Goal: Task Accomplishment & Management: Use online tool/utility

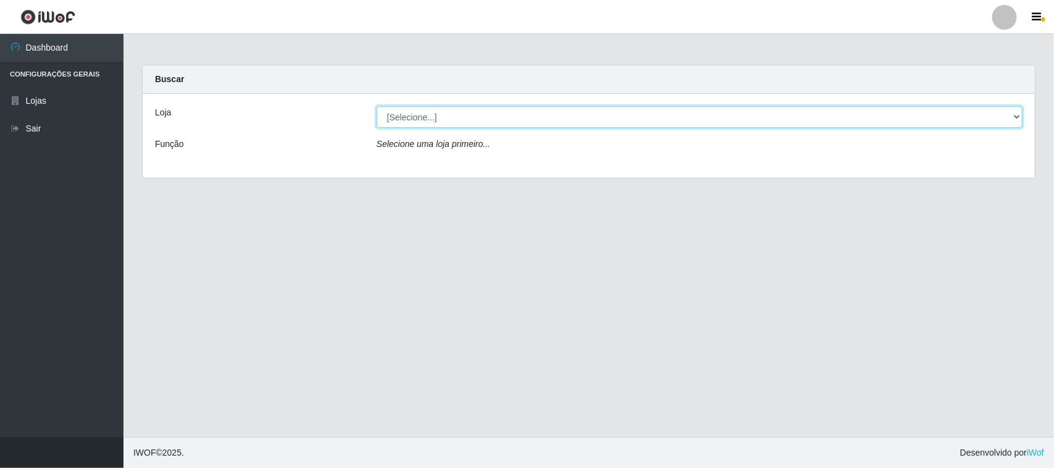
click at [384, 121] on select "[Selecione...] Rede Compras Supermercados - LOJA 1" at bounding box center [700, 117] width 646 height 22
select select "158"
click at [377, 106] on select "[Selecione...] Rede Compras Supermercados - LOJA 1" at bounding box center [700, 117] width 646 height 22
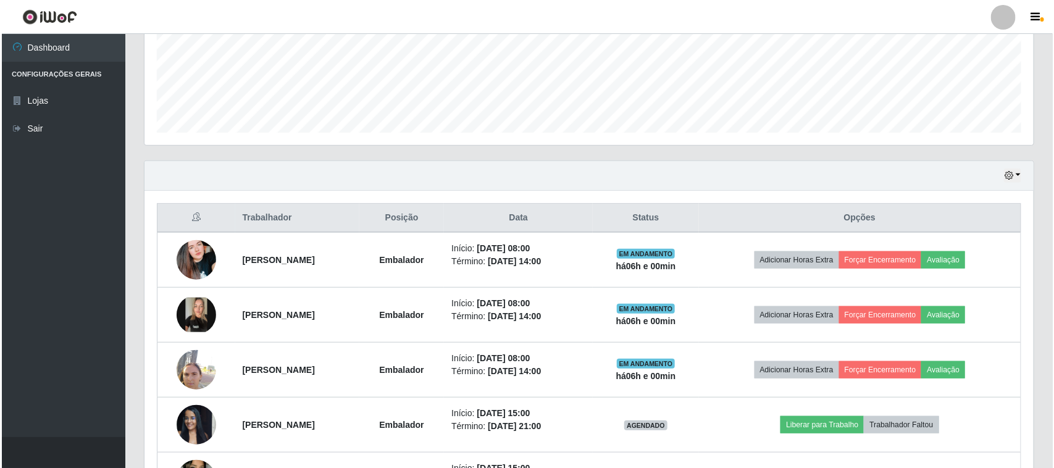
scroll to position [386, 0]
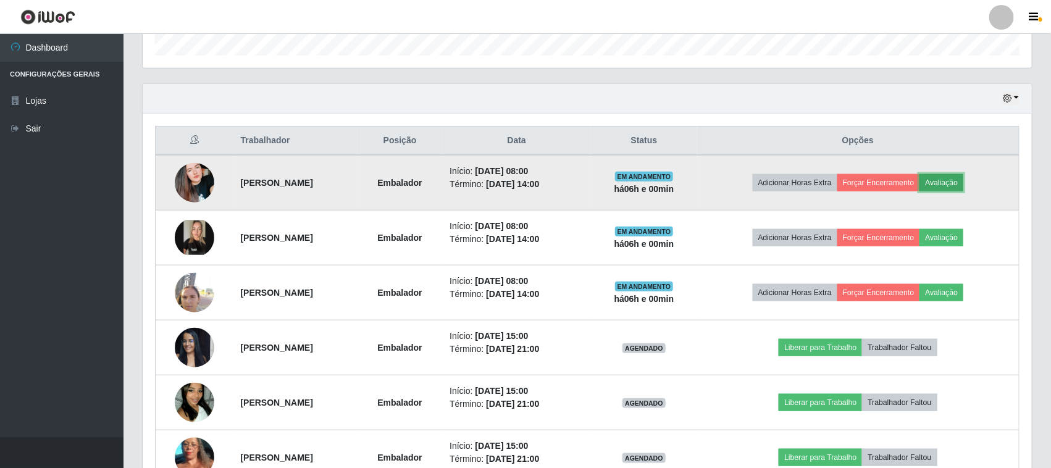
click at [945, 183] on button "Avaliação" at bounding box center [942, 182] width 44 height 17
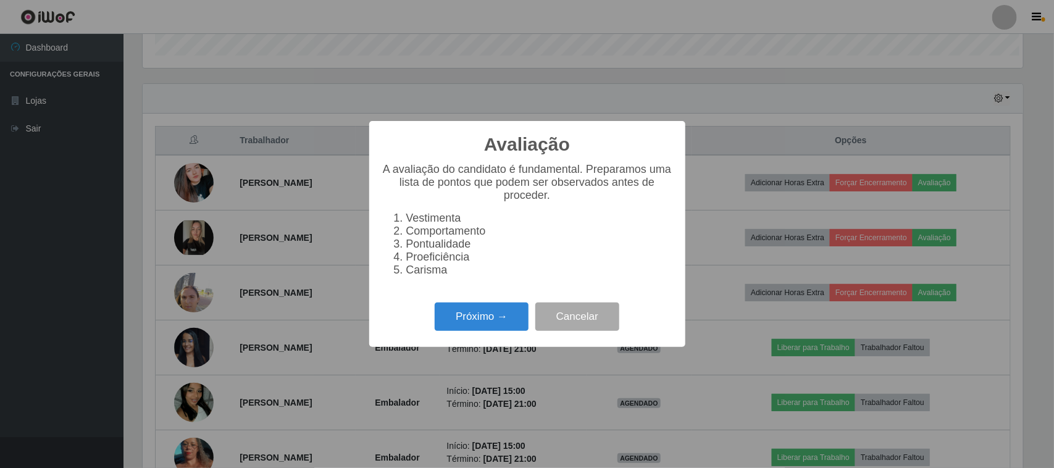
scroll to position [257, 881]
click at [501, 310] on button "Próximo →" at bounding box center [482, 317] width 94 height 29
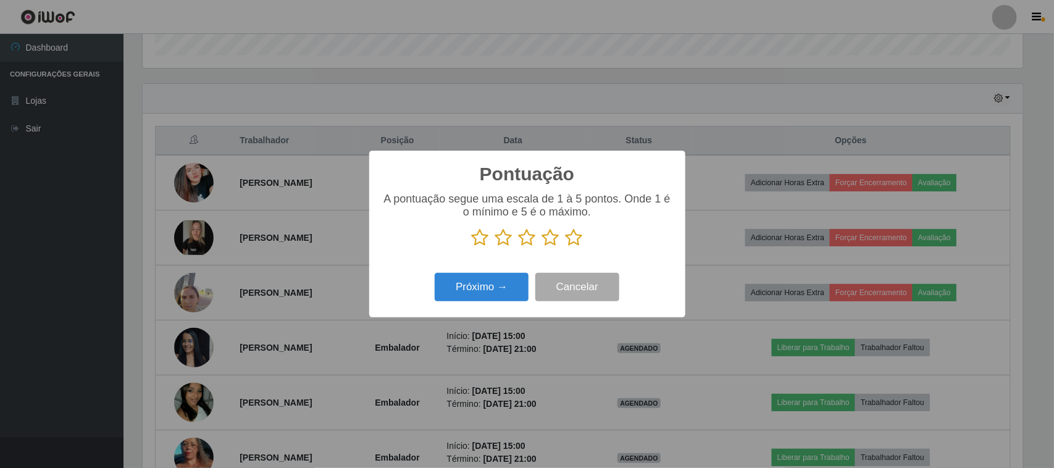
click at [576, 241] on icon at bounding box center [574, 238] width 17 height 19
click at [566, 247] on input "radio" at bounding box center [566, 247] width 0 height 0
click at [513, 301] on button "Próximo →" at bounding box center [482, 287] width 94 height 29
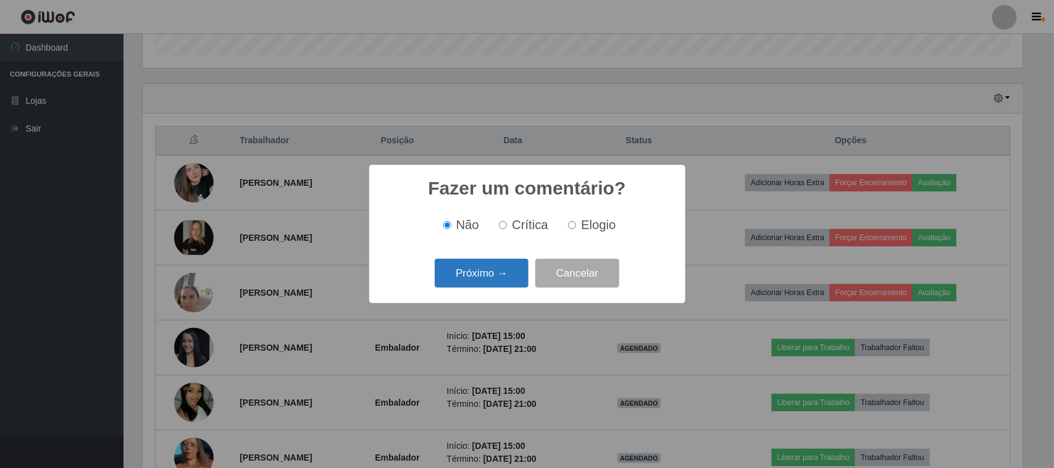
click at [517, 284] on button "Próximo →" at bounding box center [482, 273] width 94 height 29
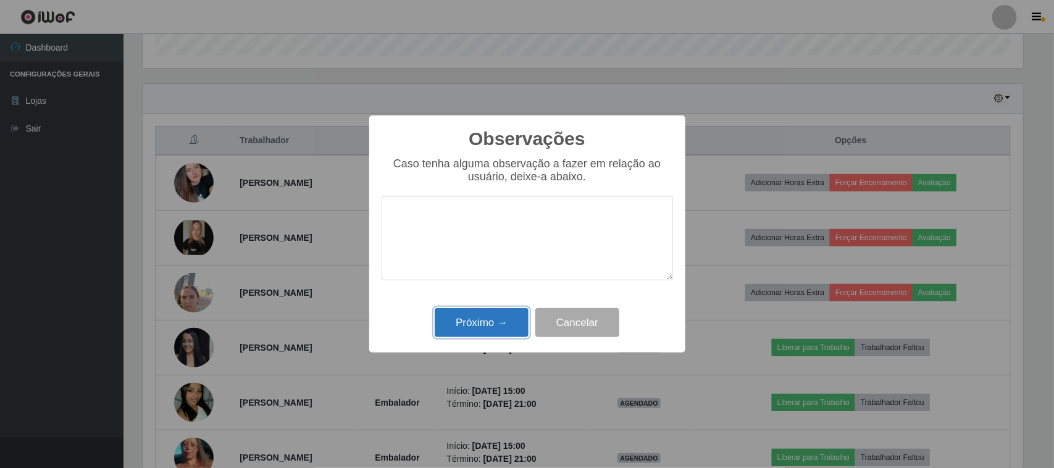
click at [517, 319] on button "Próximo →" at bounding box center [482, 322] width 94 height 29
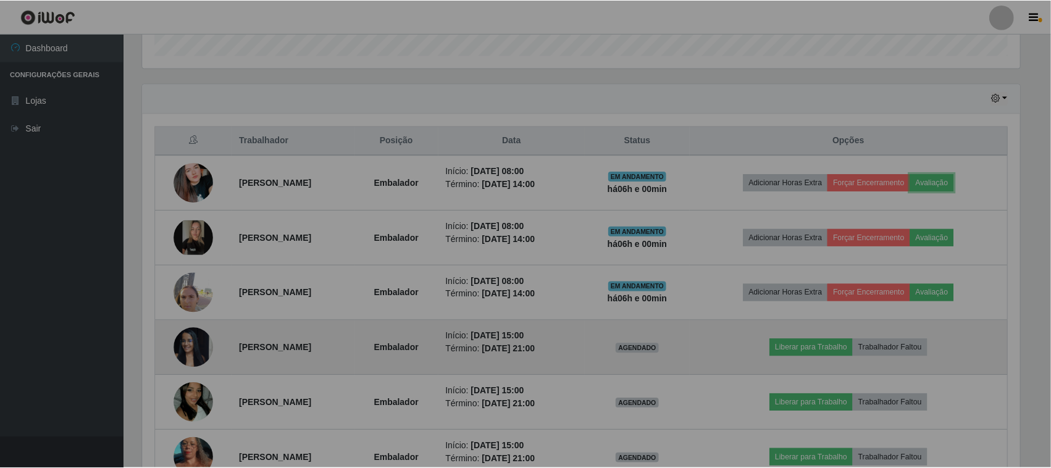
scroll to position [257, 889]
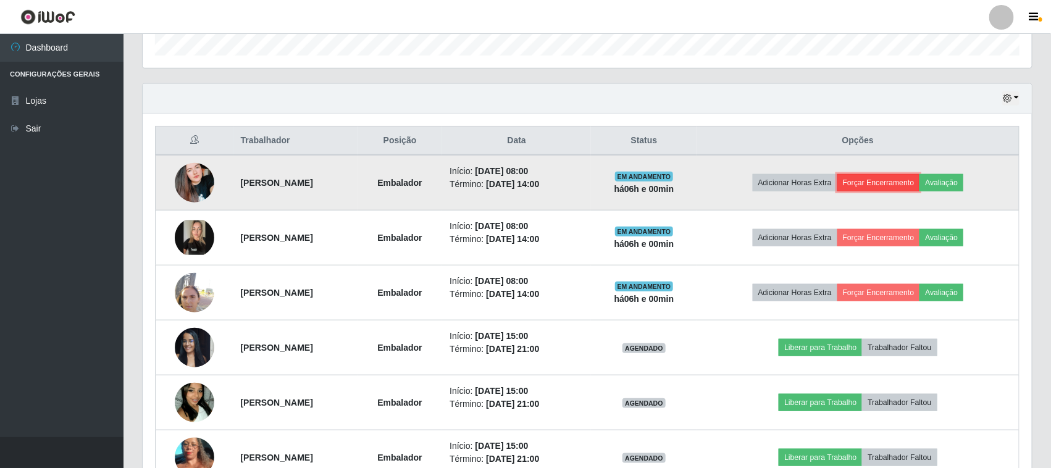
click at [888, 187] on button "Forçar Encerramento" at bounding box center [879, 182] width 83 height 17
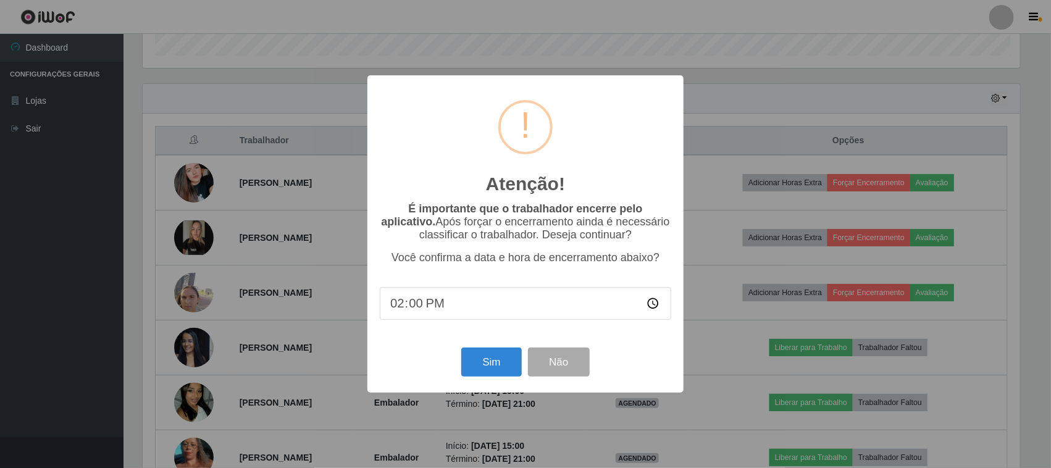
scroll to position [257, 881]
click at [485, 372] on button "Sim" at bounding box center [493, 362] width 60 height 29
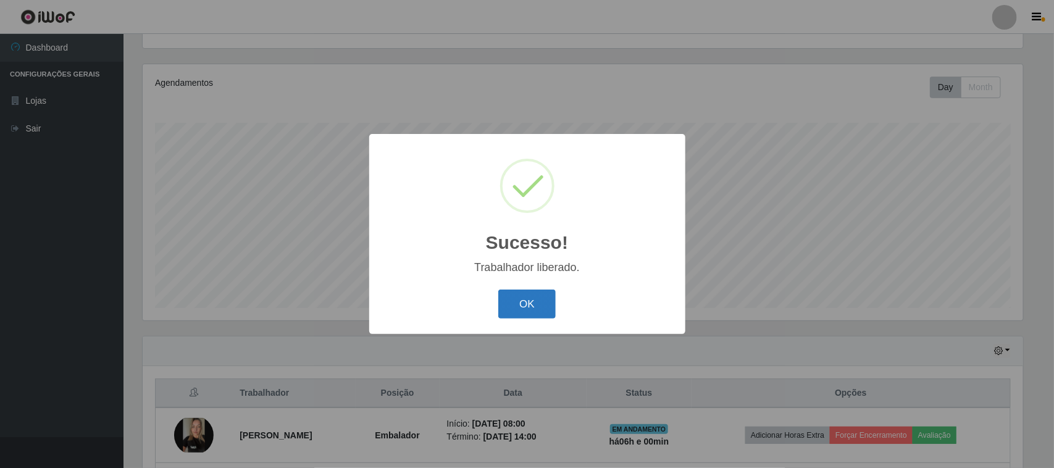
click at [545, 304] on button "OK" at bounding box center [526, 304] width 57 height 29
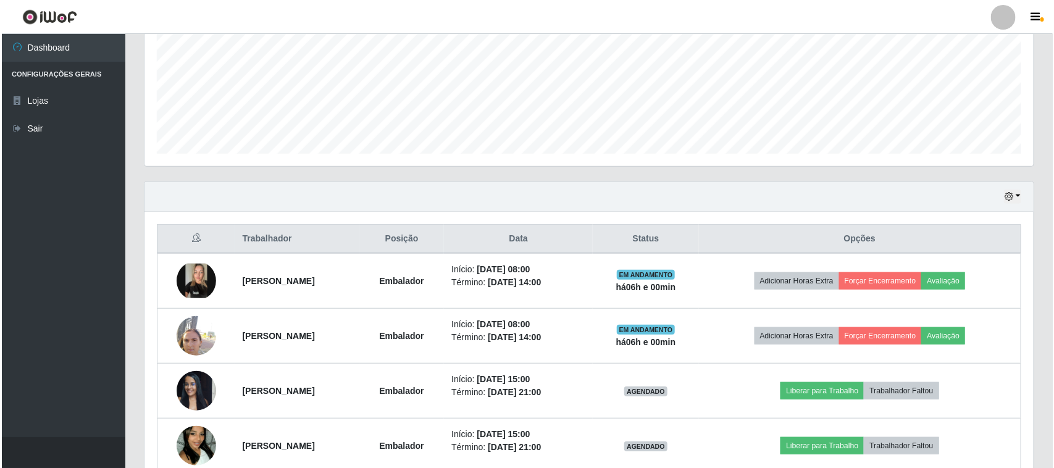
scroll to position [365, 0]
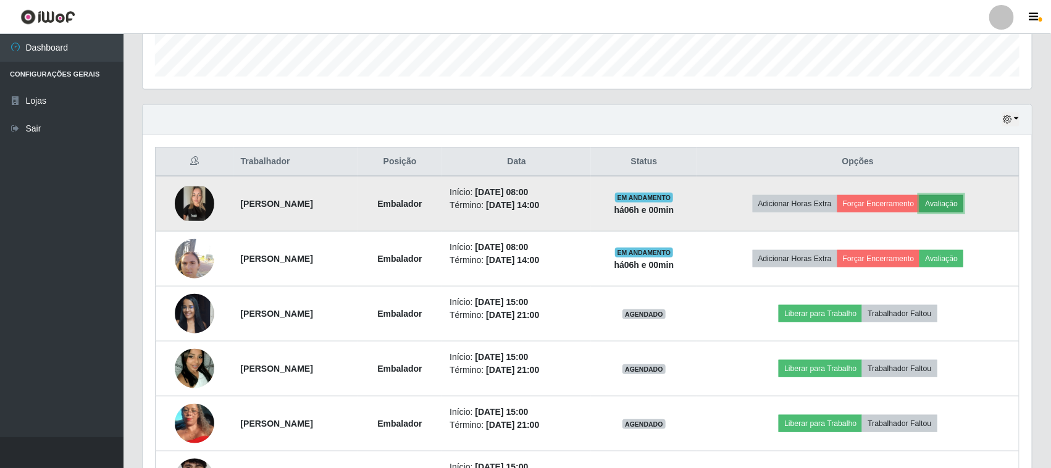
click at [948, 208] on button "Avaliação" at bounding box center [942, 203] width 44 height 17
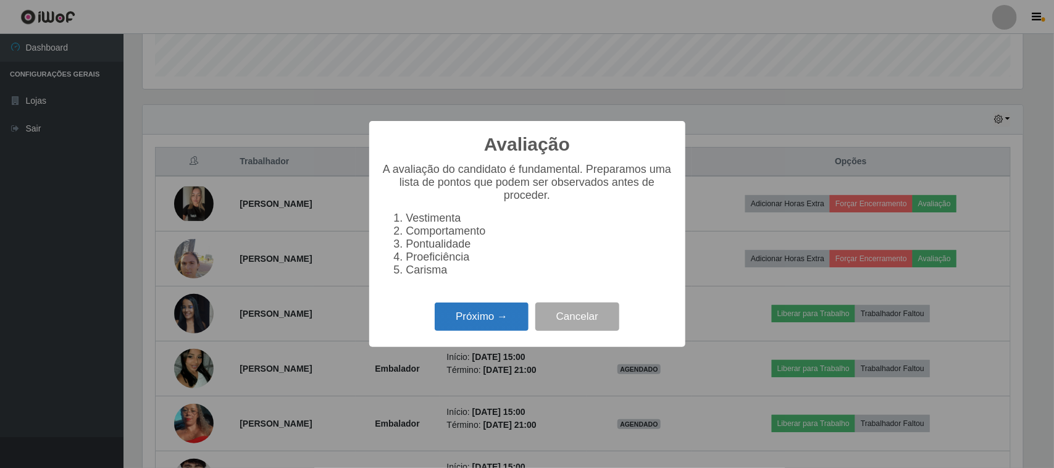
click at [464, 313] on button "Próximo →" at bounding box center [482, 317] width 94 height 29
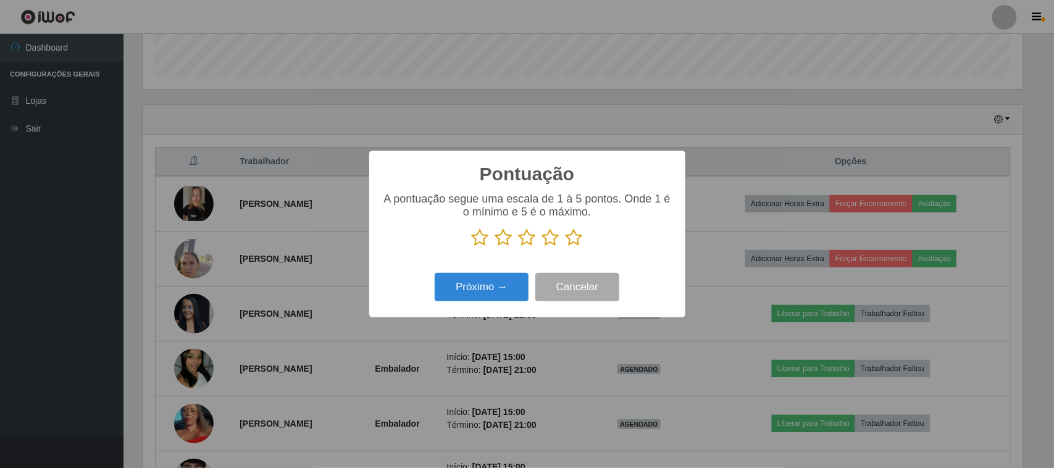
click at [576, 241] on icon at bounding box center [574, 238] width 17 height 19
click at [566, 247] on input "radio" at bounding box center [566, 247] width 0 height 0
click at [443, 286] on button "Próximo →" at bounding box center [482, 287] width 94 height 29
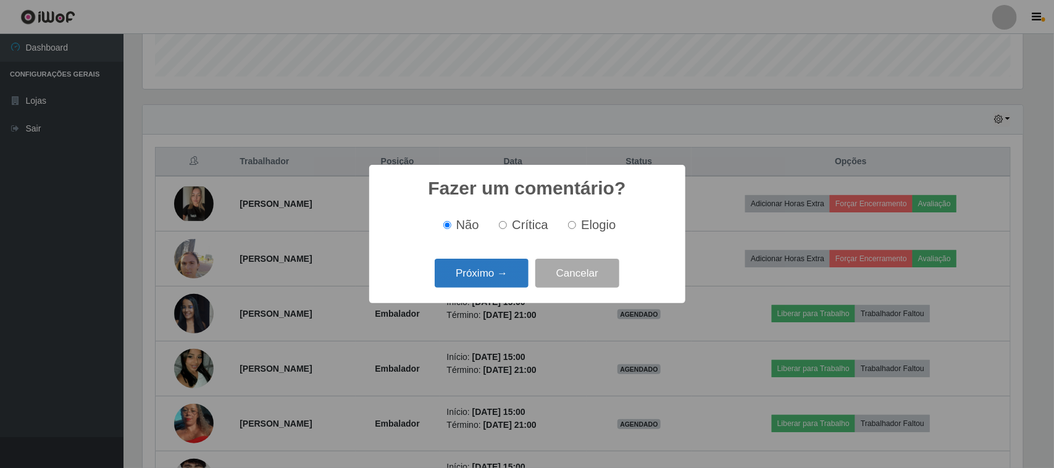
click at [474, 282] on button "Próximo →" at bounding box center [482, 273] width 94 height 29
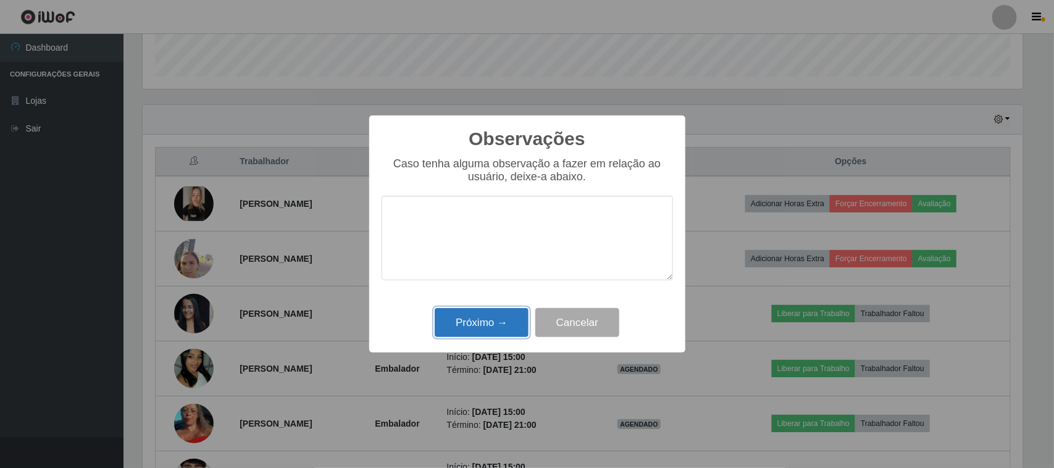
click at [485, 329] on button "Próximo →" at bounding box center [482, 322] width 94 height 29
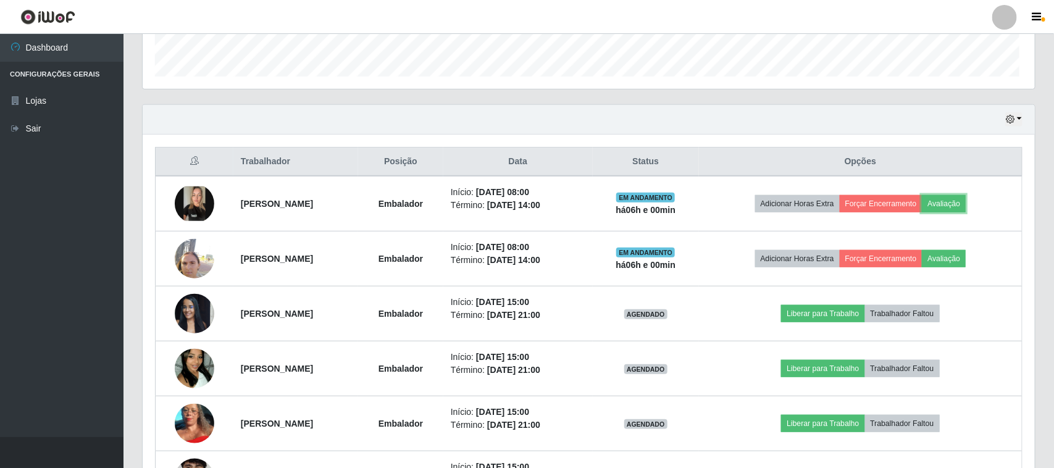
scroll to position [257, 889]
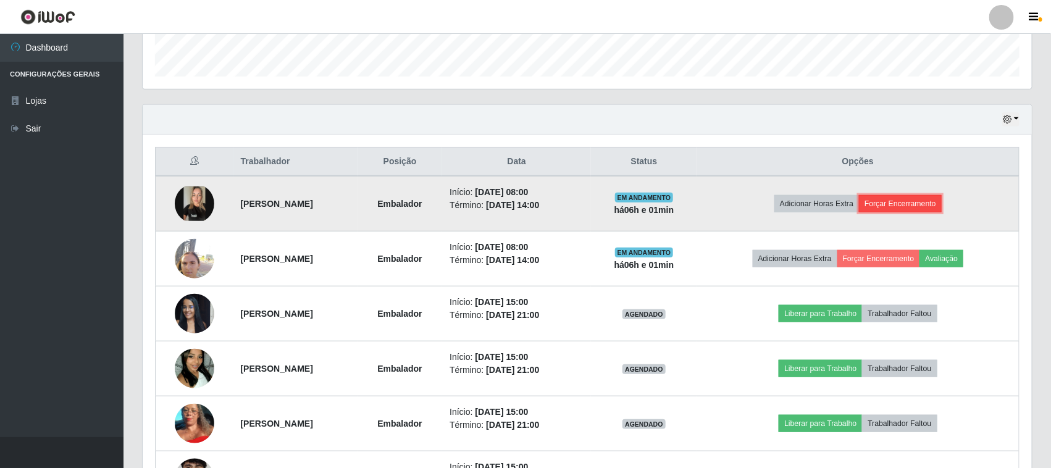
click at [934, 202] on button "Forçar Encerramento" at bounding box center [900, 203] width 83 height 17
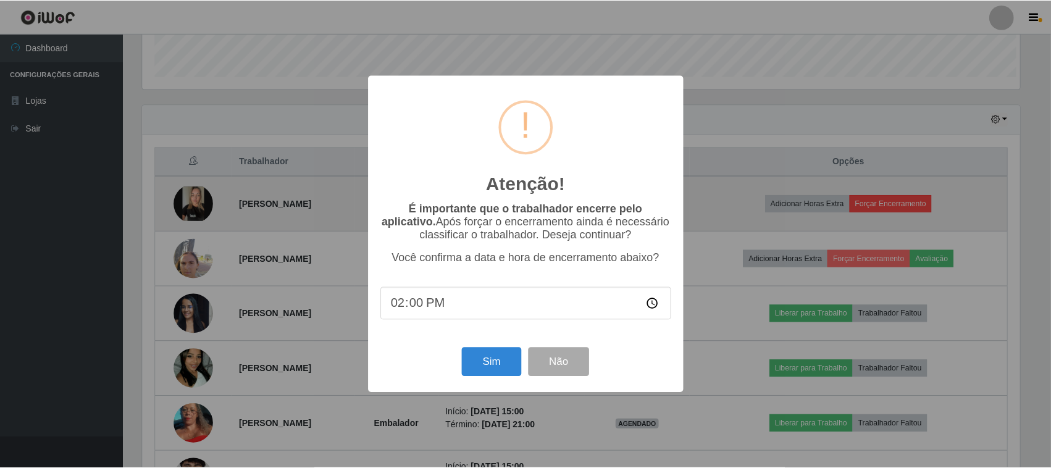
scroll to position [257, 881]
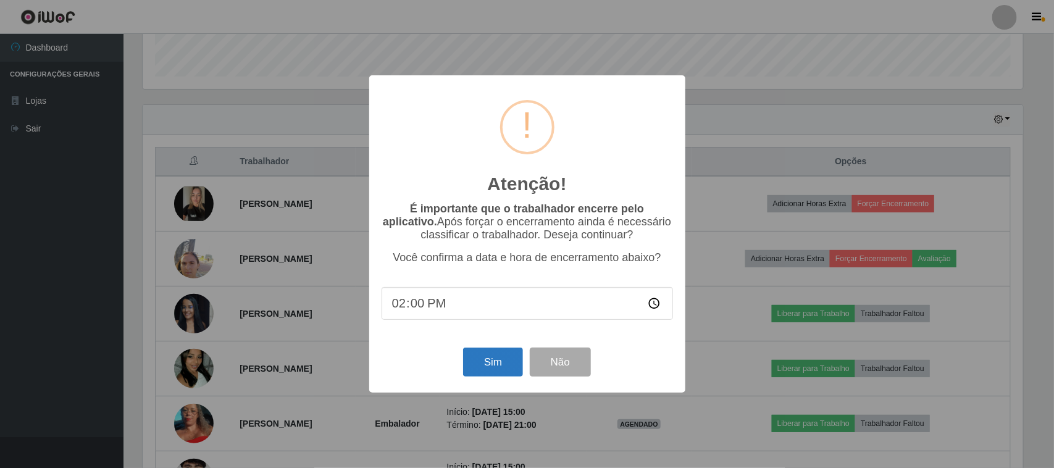
click at [506, 350] on div "Sim Não" at bounding box center [528, 362] width 292 height 35
click at [498, 359] on button "Sim" at bounding box center [493, 362] width 60 height 29
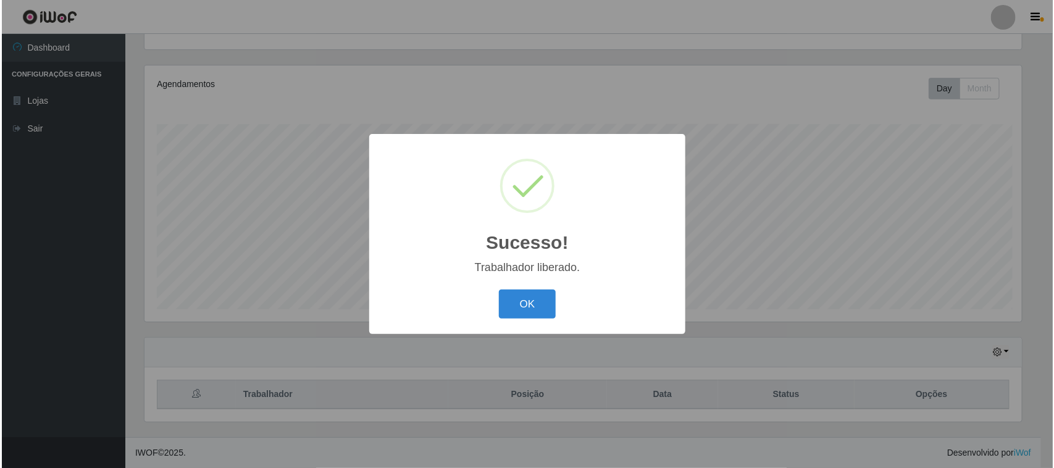
scroll to position [0, 0]
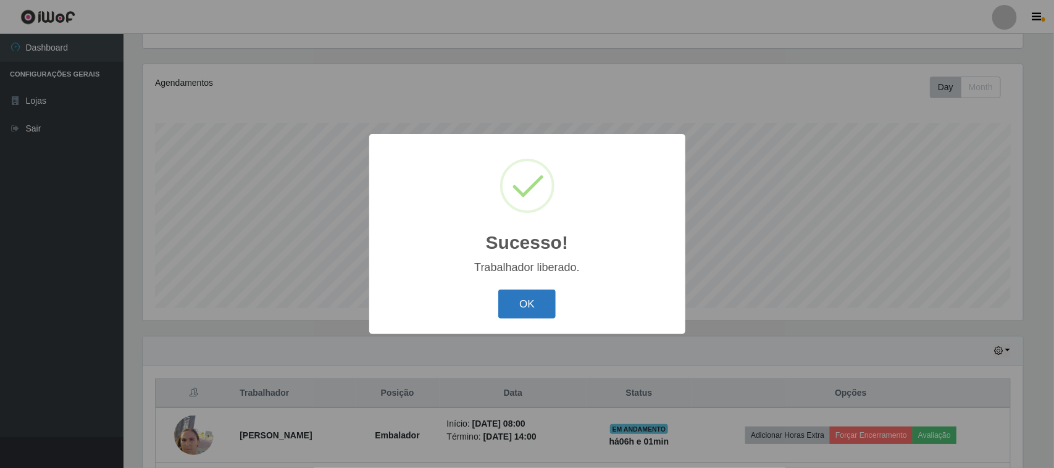
click at [505, 298] on button "OK" at bounding box center [526, 304] width 57 height 29
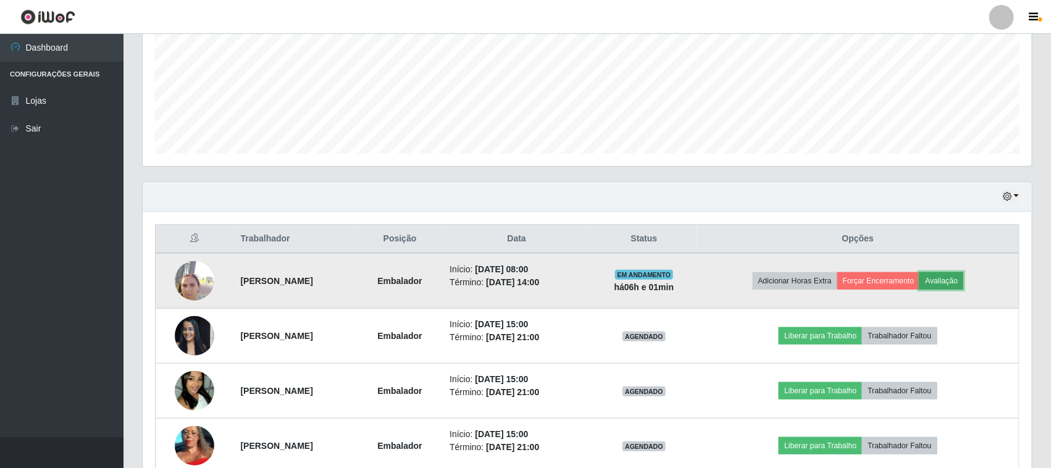
drag, startPoint x: 955, startPoint y: 282, endPoint x: 943, endPoint y: 283, distance: 12.4
click at [943, 283] on button "Avaliação" at bounding box center [942, 280] width 44 height 17
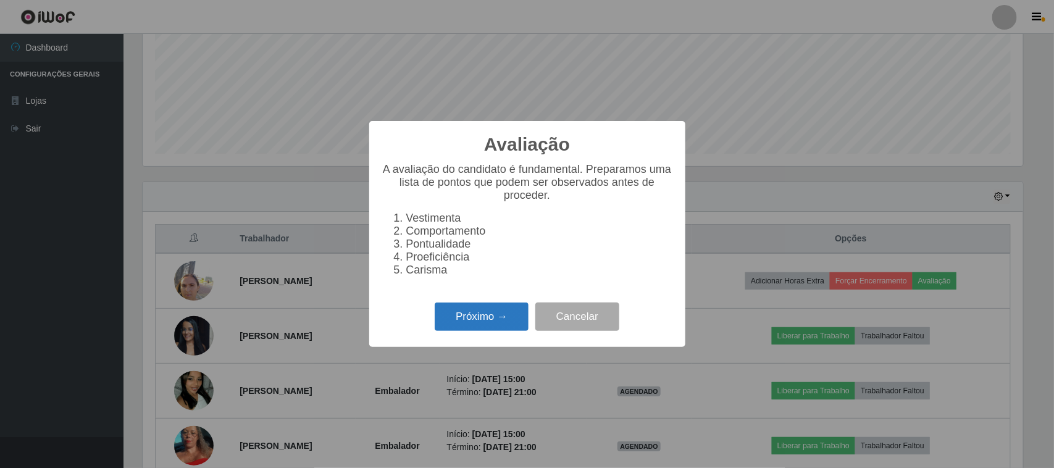
click at [501, 306] on button "Próximo →" at bounding box center [482, 317] width 94 height 29
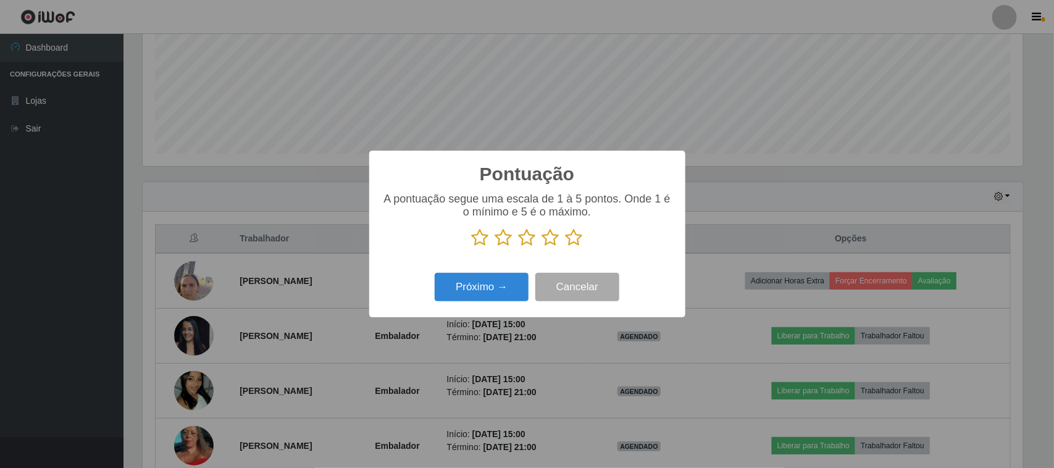
click at [575, 237] on icon at bounding box center [574, 238] width 17 height 19
click at [566, 247] on input "radio" at bounding box center [566, 247] width 0 height 0
click at [493, 279] on button "Próximo →" at bounding box center [482, 287] width 94 height 29
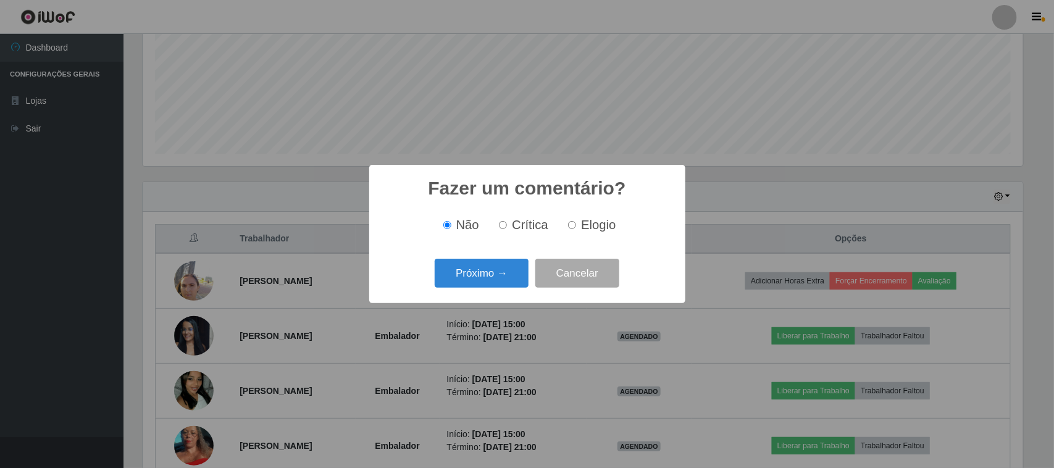
click at [493, 279] on button "Próximo →" at bounding box center [482, 273] width 94 height 29
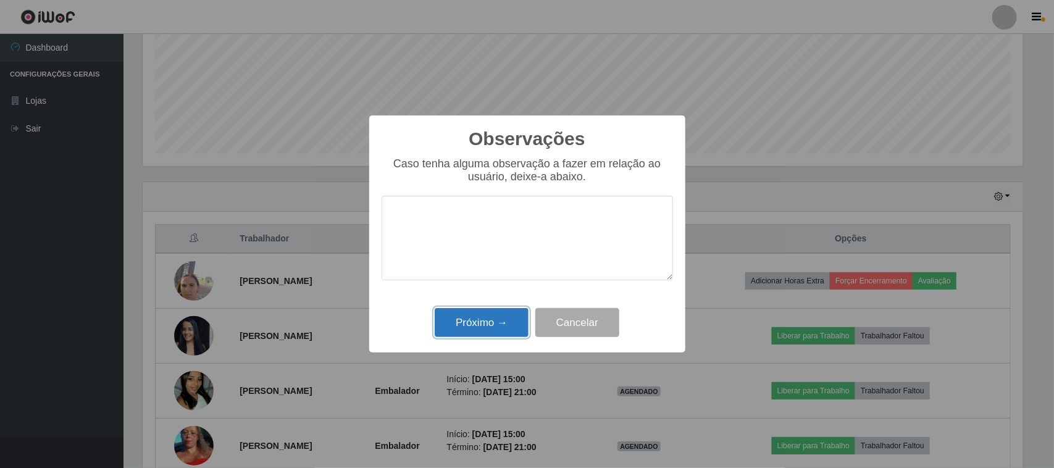
click at [496, 320] on button "Próximo →" at bounding box center [482, 322] width 94 height 29
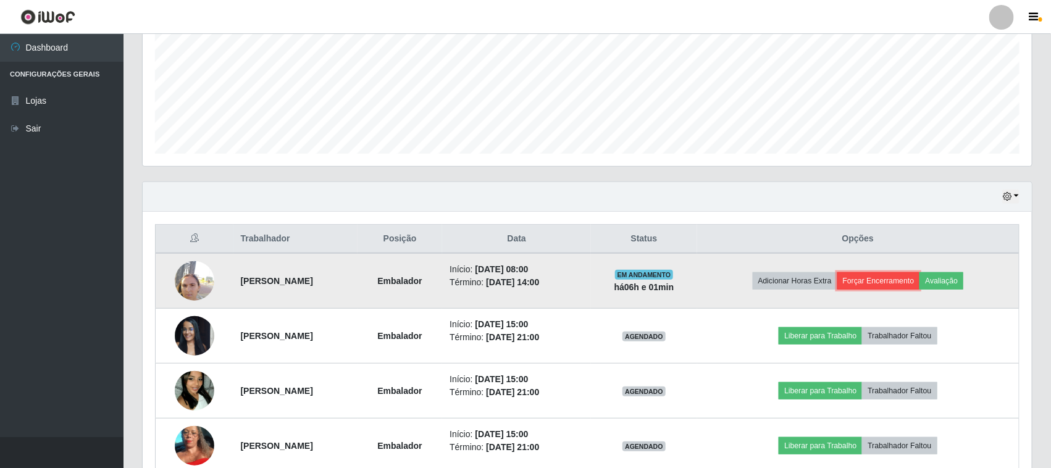
click at [900, 282] on button "Forçar Encerramento" at bounding box center [879, 280] width 83 height 17
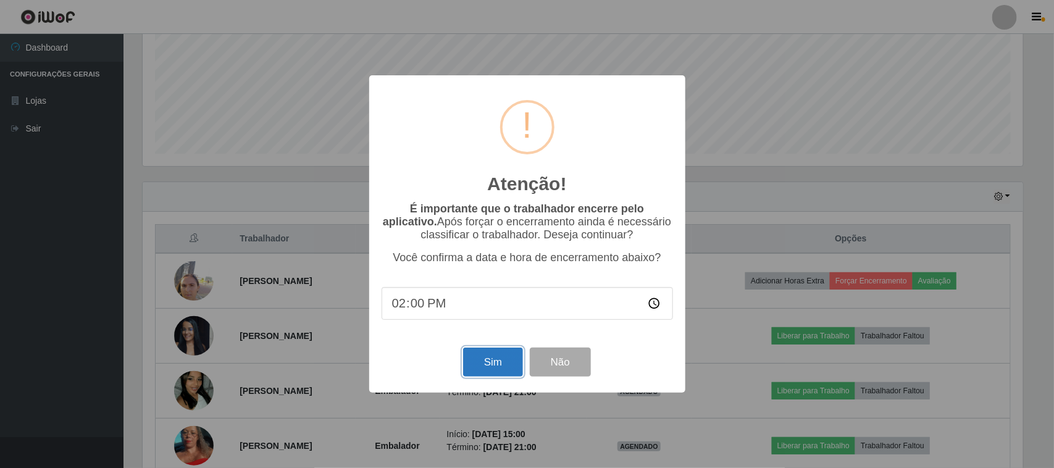
click at [488, 353] on button "Sim" at bounding box center [493, 362] width 60 height 29
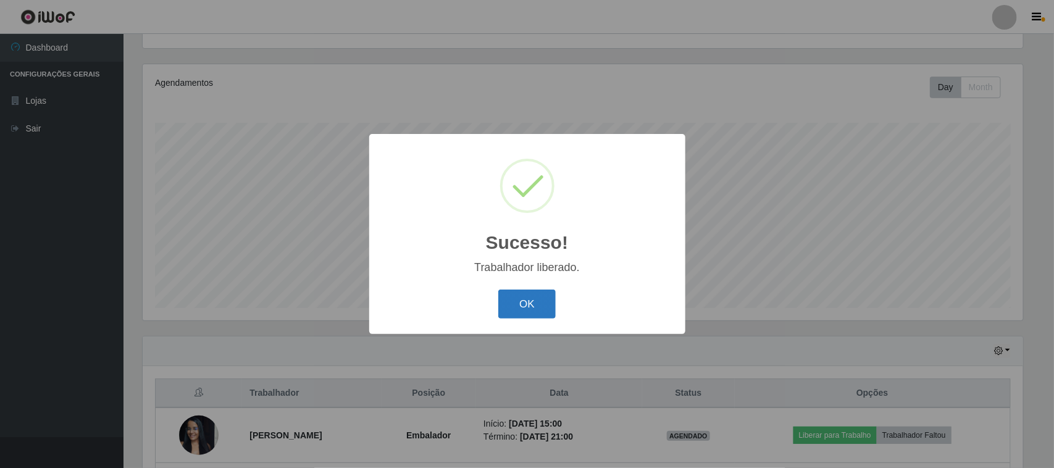
click at [527, 314] on button "OK" at bounding box center [526, 304] width 57 height 29
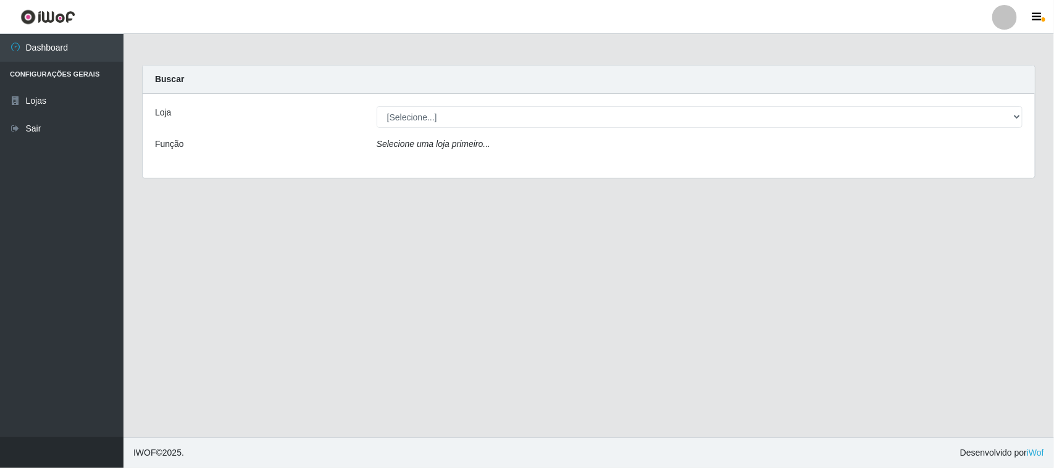
click at [445, 146] on icon "Selecione uma loja primeiro..." at bounding box center [434, 144] width 114 height 10
click at [476, 99] on div "Loja [Selecione...] Rede Compras Supermercados - LOJA 1 Função Selecione uma lo…" at bounding box center [589, 136] width 893 height 84
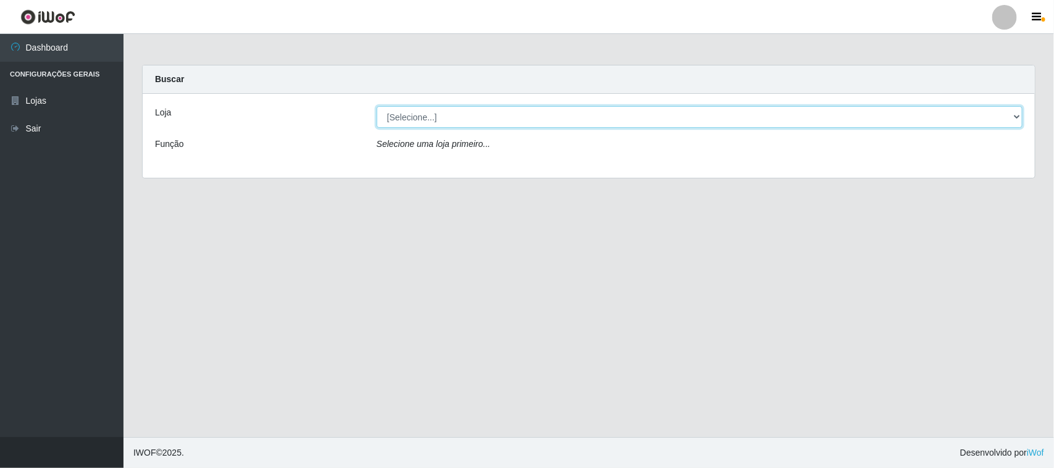
click at [470, 116] on select "[Selecione...] Rede Compras Supermercados - LOJA 1" at bounding box center [700, 117] width 646 height 22
select select "158"
click at [377, 106] on select "[Selecione...] Rede Compras Supermercados - LOJA 1" at bounding box center [700, 117] width 646 height 22
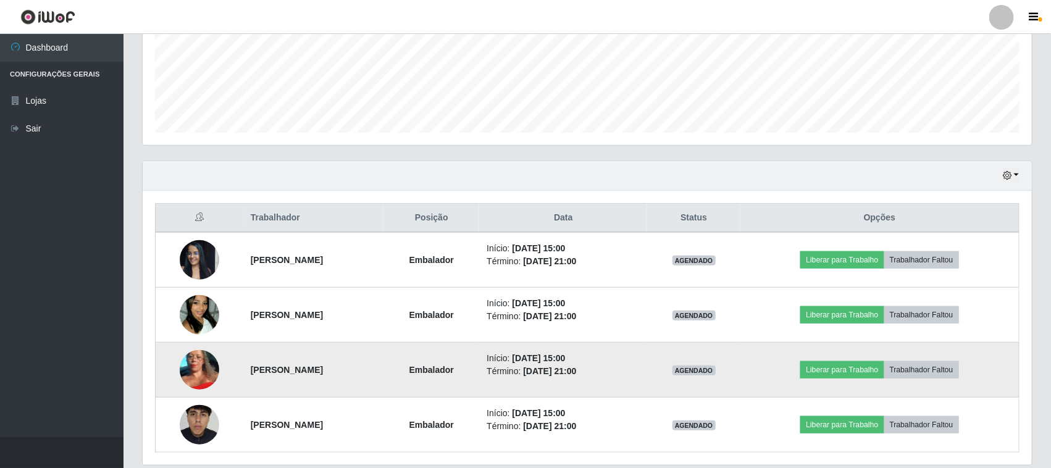
scroll to position [353, 0]
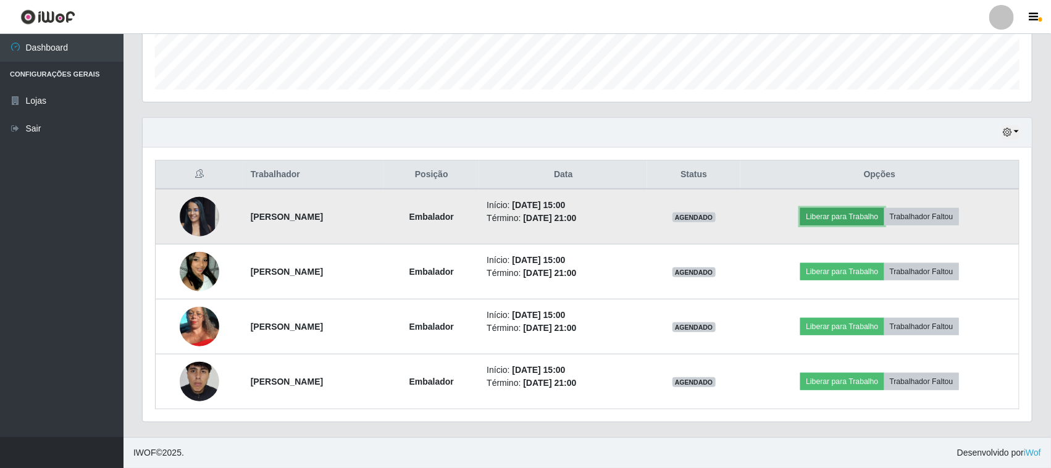
click at [846, 216] on button "Liberar para Trabalho" at bounding box center [841, 216] width 83 height 17
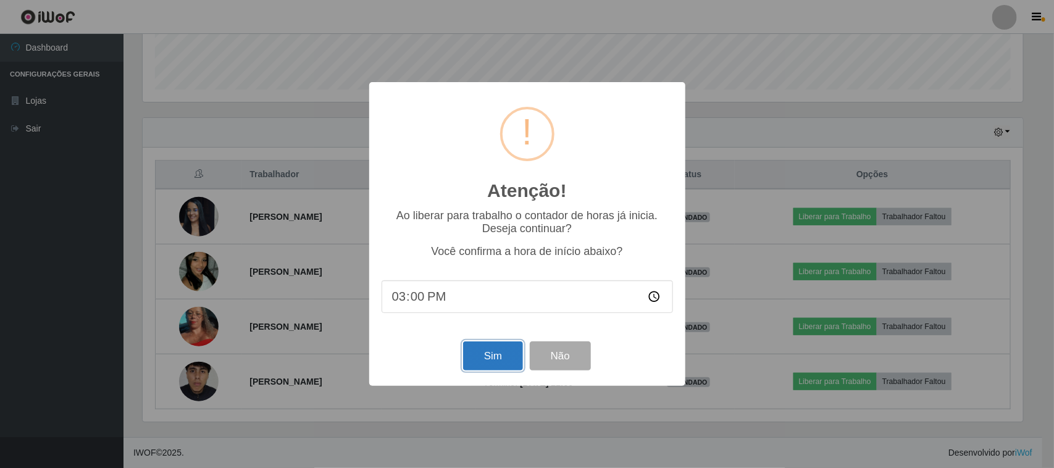
click at [499, 358] on button "Sim" at bounding box center [493, 356] width 60 height 29
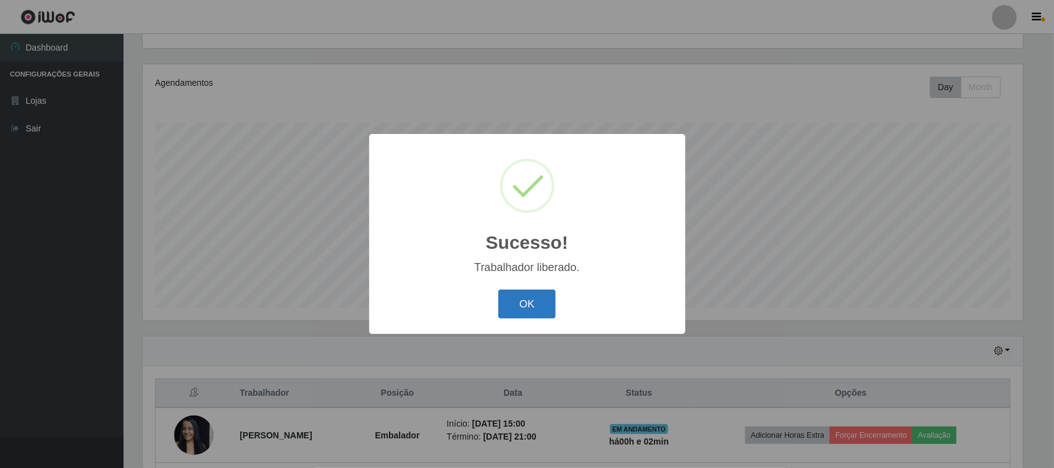
click at [544, 300] on button "OK" at bounding box center [526, 304] width 57 height 29
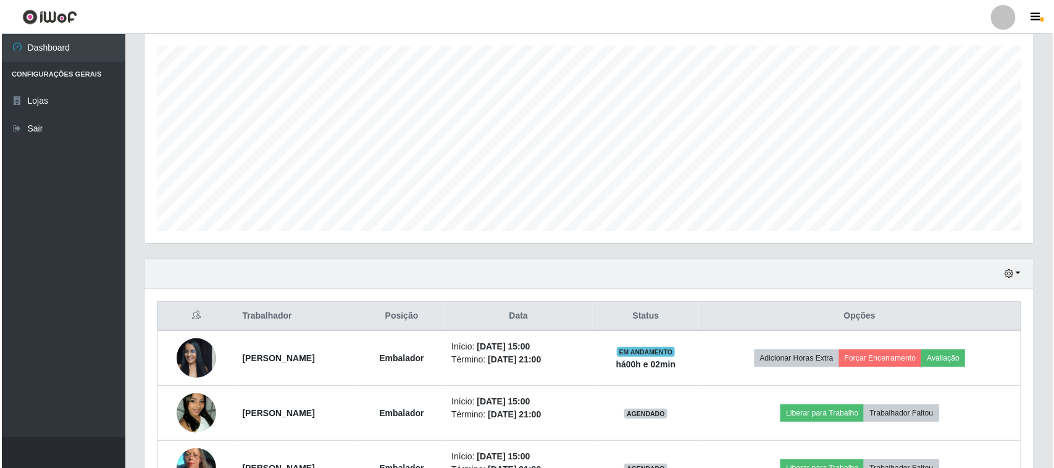
scroll to position [288, 0]
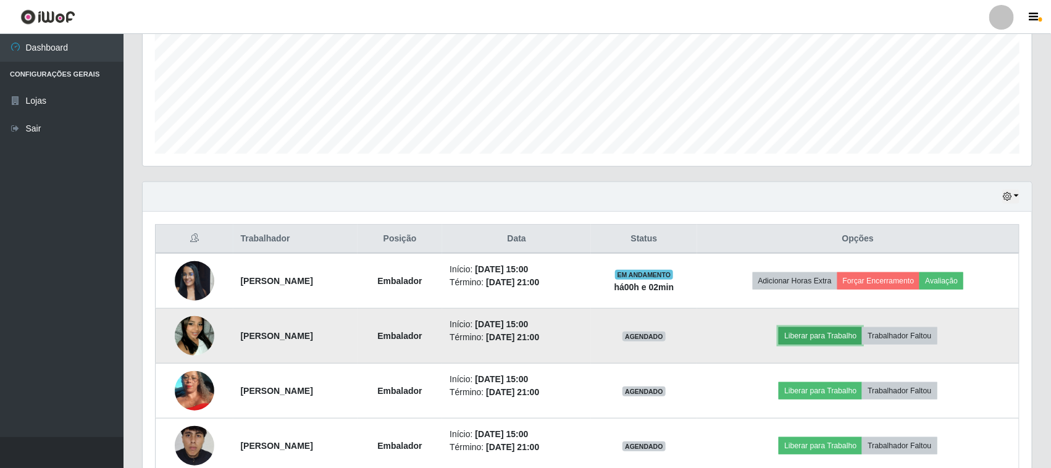
click at [853, 340] on button "Liberar para Trabalho" at bounding box center [820, 335] width 83 height 17
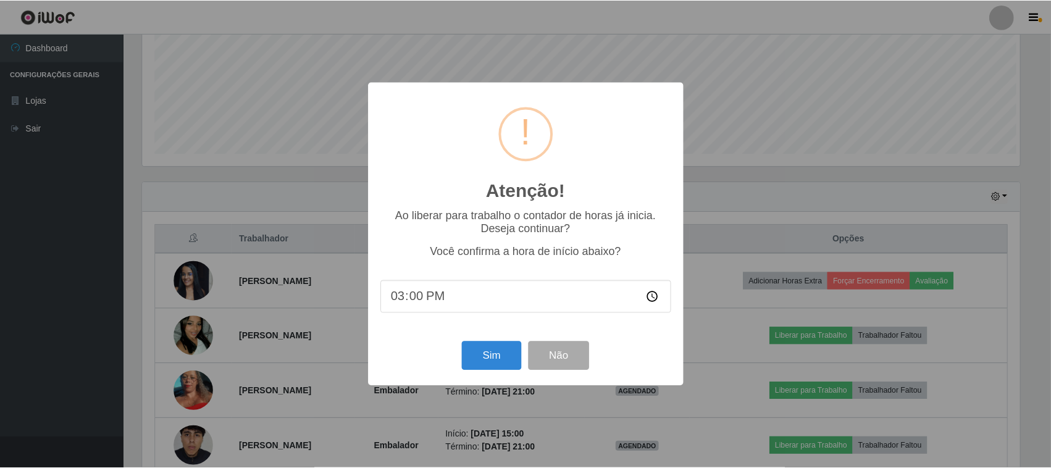
scroll to position [257, 881]
click at [523, 369] on button "Sim" at bounding box center [493, 356] width 60 height 29
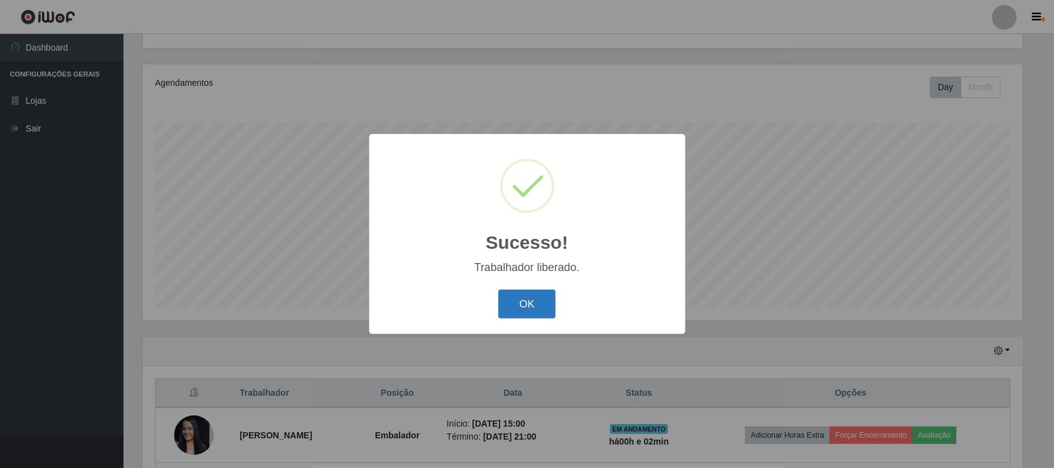
click at [541, 298] on button "OK" at bounding box center [526, 304] width 57 height 29
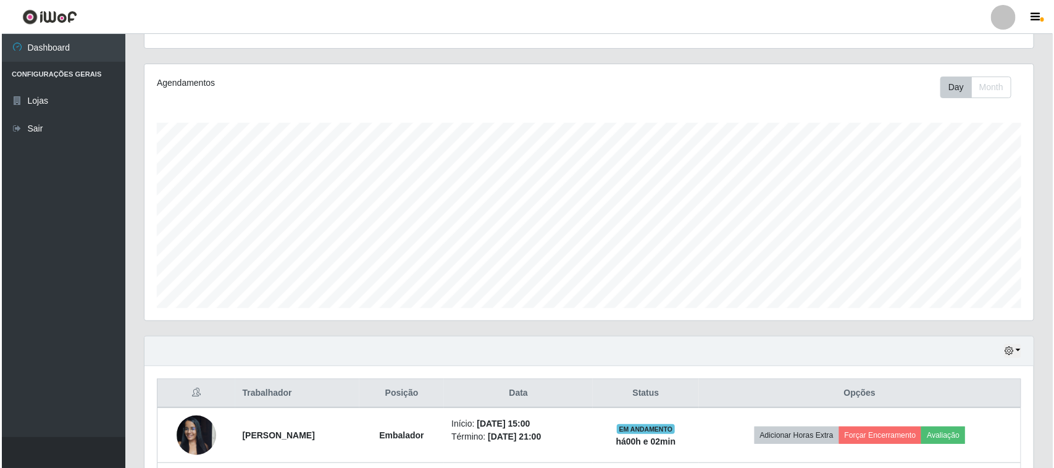
scroll to position [288, 0]
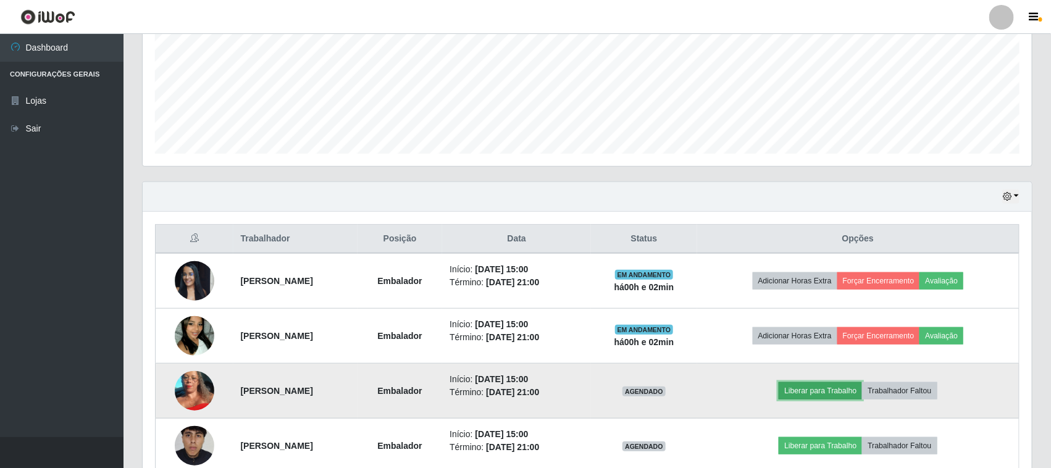
click at [862, 390] on button "Liberar para Trabalho" at bounding box center [820, 390] width 83 height 17
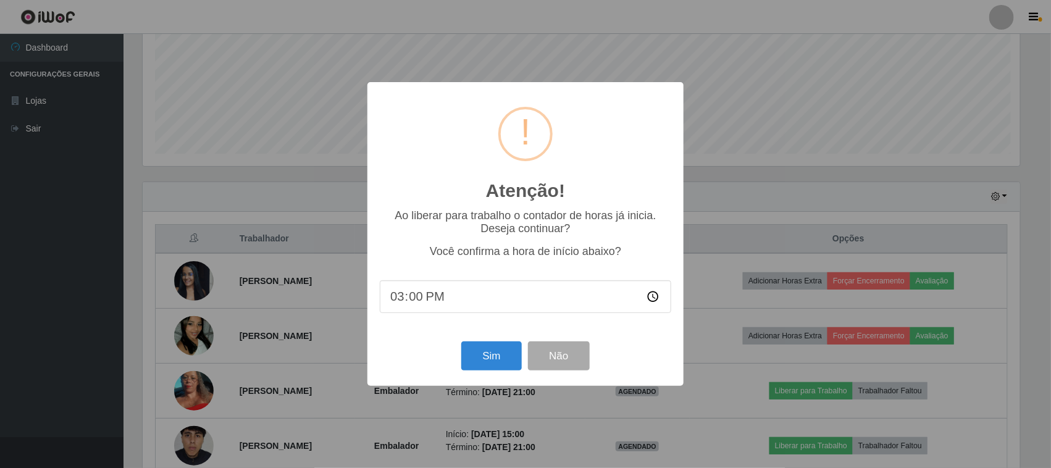
scroll to position [257, 881]
click at [508, 349] on button "Sim" at bounding box center [493, 356] width 60 height 29
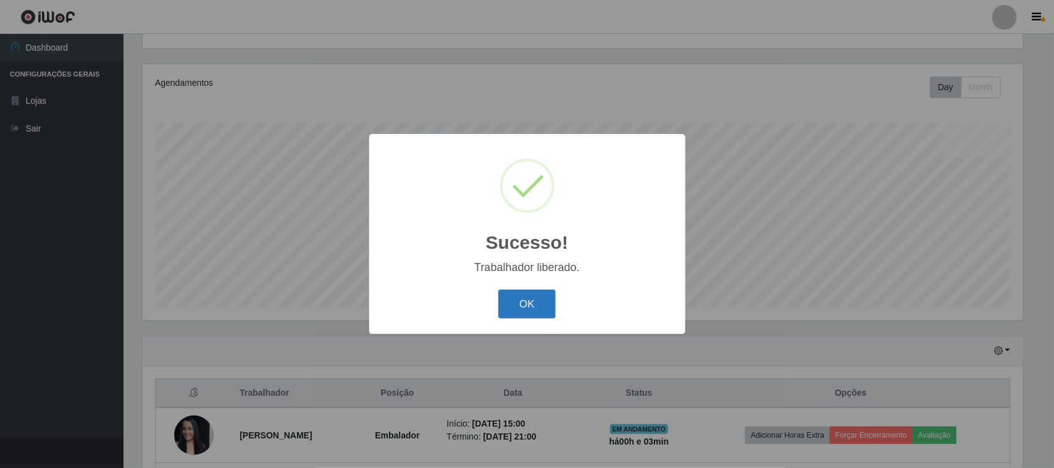
click at [521, 313] on button "OK" at bounding box center [526, 304] width 57 height 29
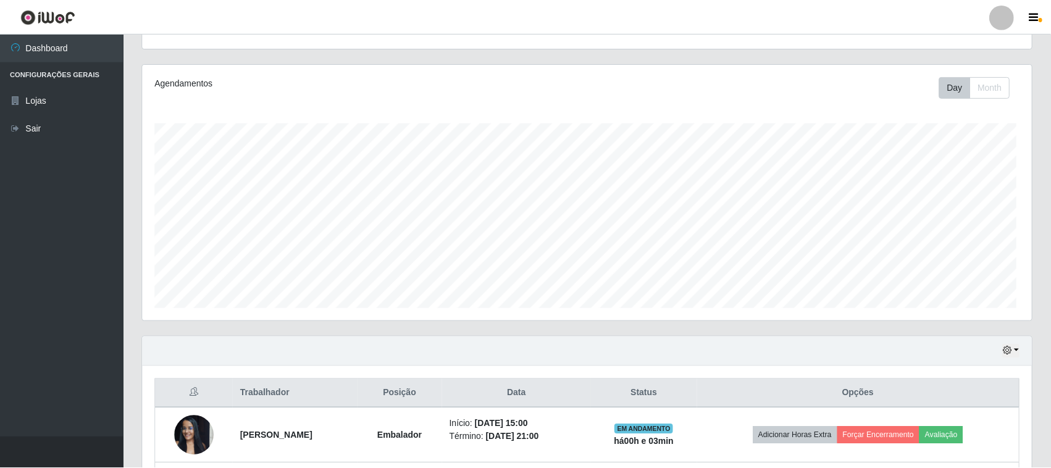
scroll to position [0, 0]
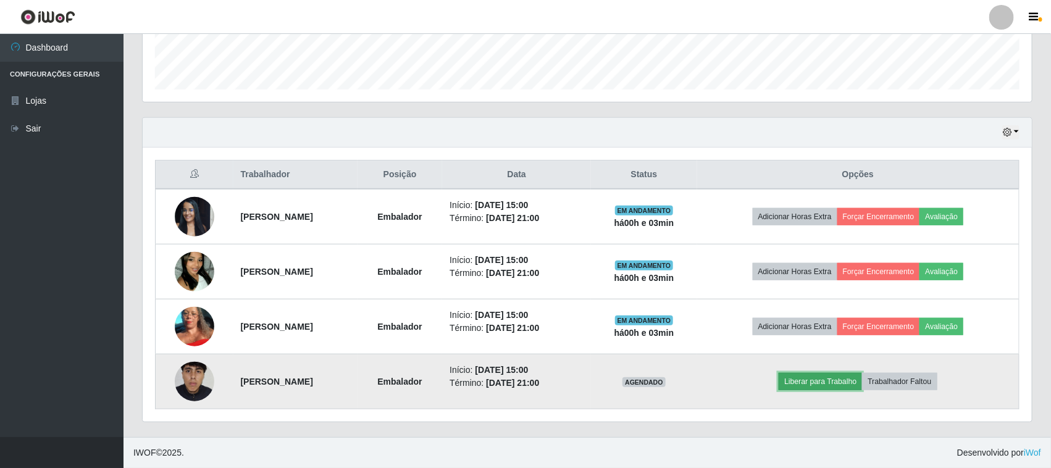
click at [856, 383] on button "Liberar para Trabalho" at bounding box center [820, 381] width 83 height 17
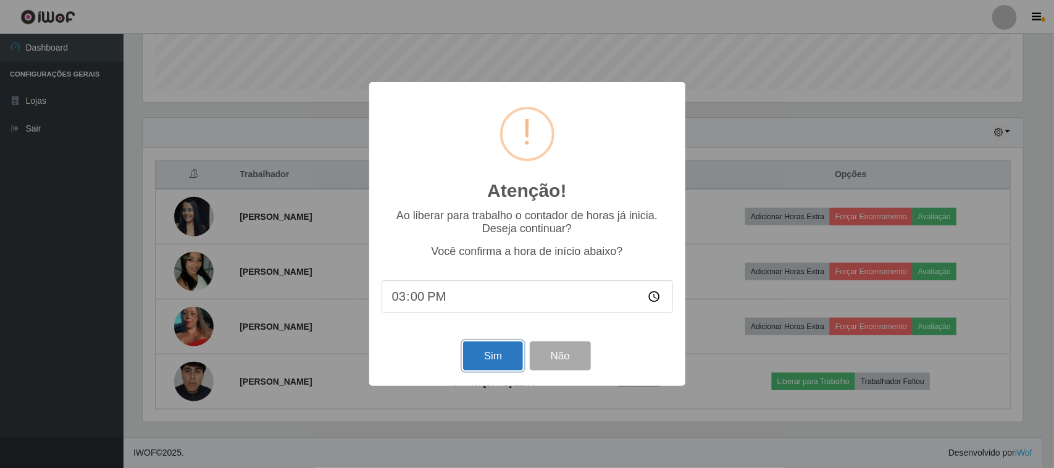
click at [503, 363] on button "Sim" at bounding box center [493, 356] width 60 height 29
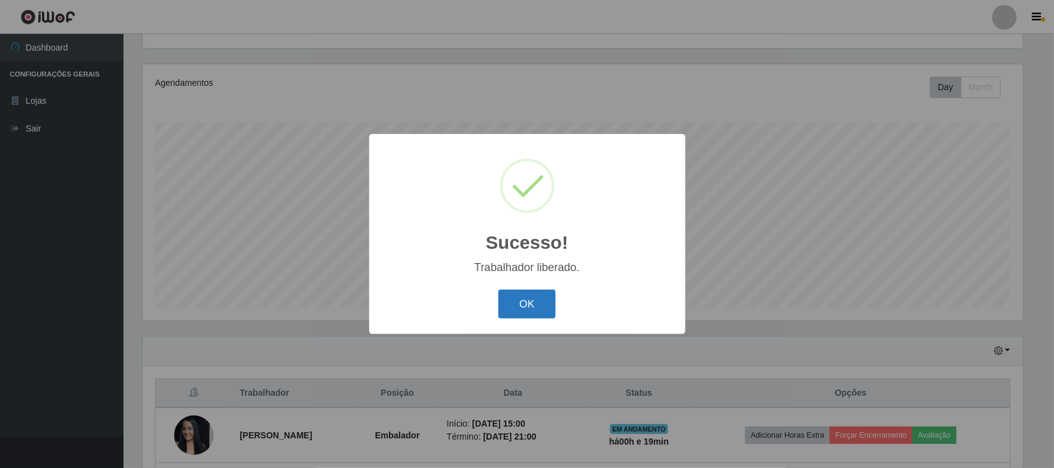
click at [519, 304] on button "OK" at bounding box center [526, 304] width 57 height 29
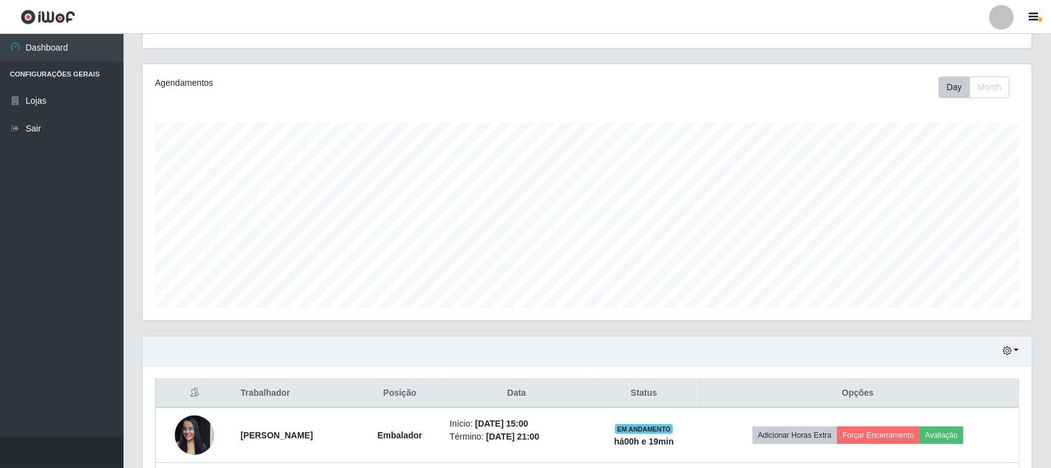
scroll to position [353, 0]
